Goal: Check status: Check status

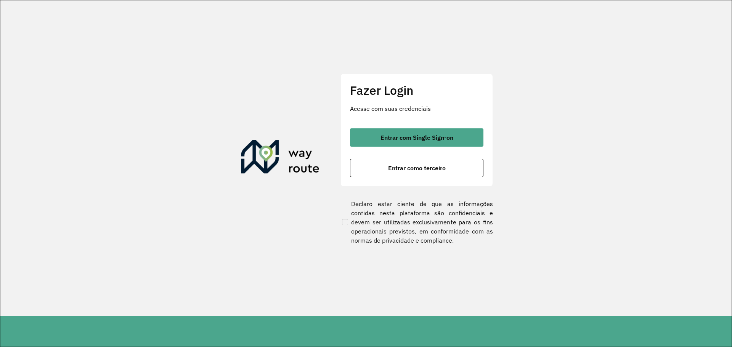
click at [443, 139] on span "Entrar com Single Sign-on" at bounding box center [416, 138] width 73 height 6
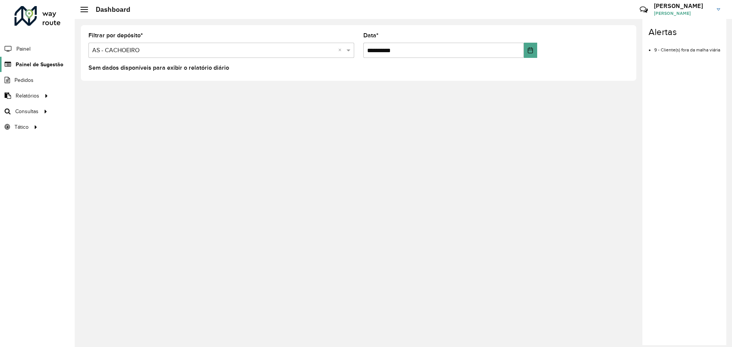
click at [26, 69] on link "Painel de Sugestão" at bounding box center [31, 64] width 63 height 15
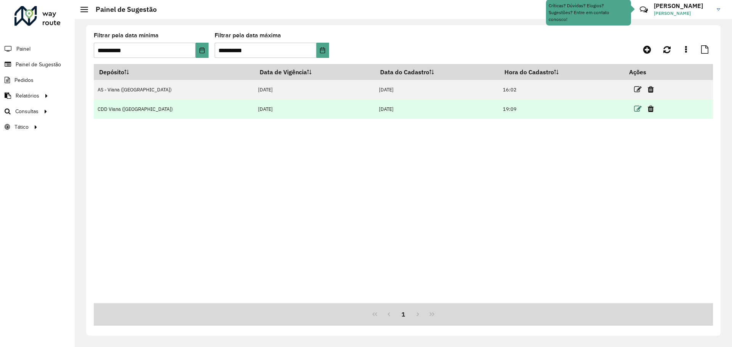
click at [634, 106] on icon at bounding box center [638, 109] width 8 height 8
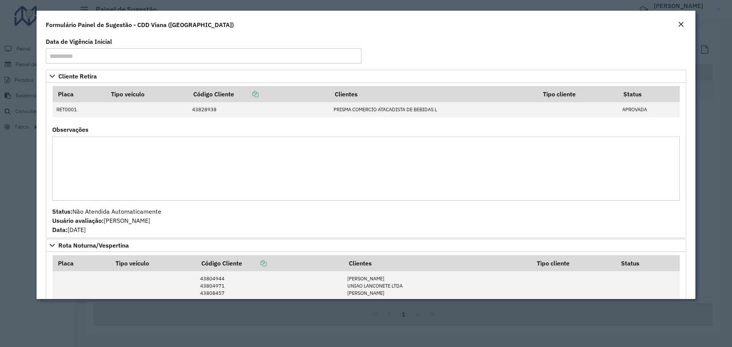
click at [678, 22] on em "Close" at bounding box center [681, 24] width 6 height 6
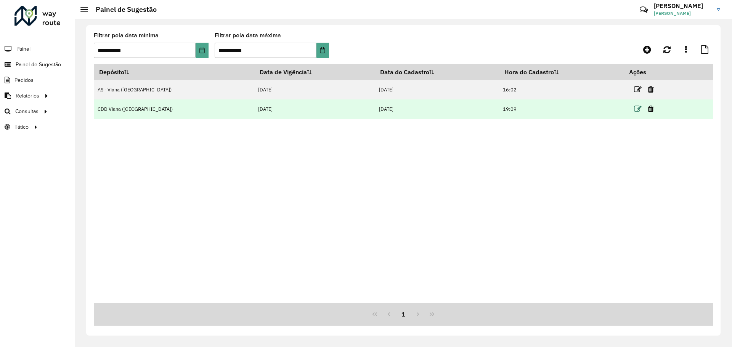
click at [634, 108] on icon at bounding box center [638, 109] width 8 height 8
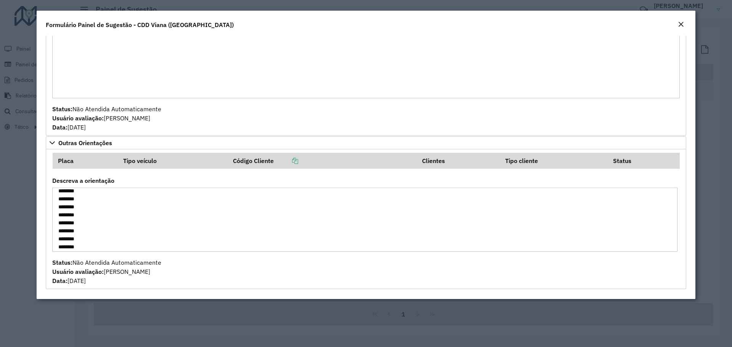
scroll to position [184, 0]
click at [681, 24] on em "Close" at bounding box center [681, 24] width 6 height 6
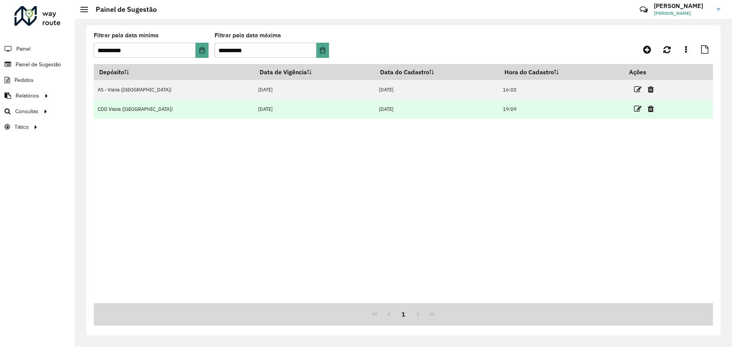
click at [430, 114] on td "[DATE]" at bounding box center [437, 108] width 124 height 19
drag, startPoint x: 483, startPoint y: 106, endPoint x: 469, endPoint y: 105, distance: 13.7
click at [469, 105] on tr "CDD Viana ([GEOGRAPHIC_DATA]) [DATE] [DATE] 19:09" at bounding box center [403, 108] width 619 height 19
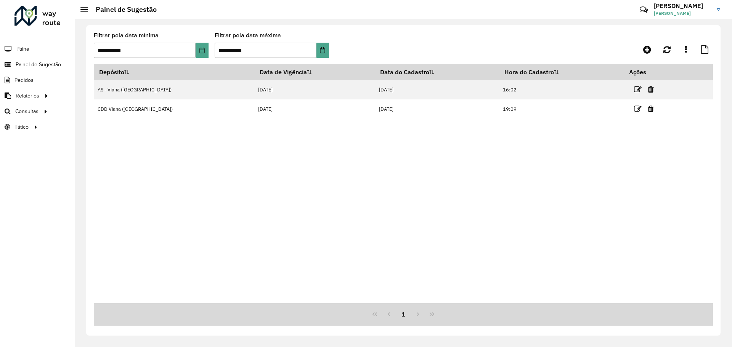
click at [502, 128] on div "Depósito Data de Vigência Data do Cadastro Hora do Cadastro Ações AS - Viana ([…" at bounding box center [403, 183] width 619 height 239
